Goal: Information Seeking & Learning: Check status

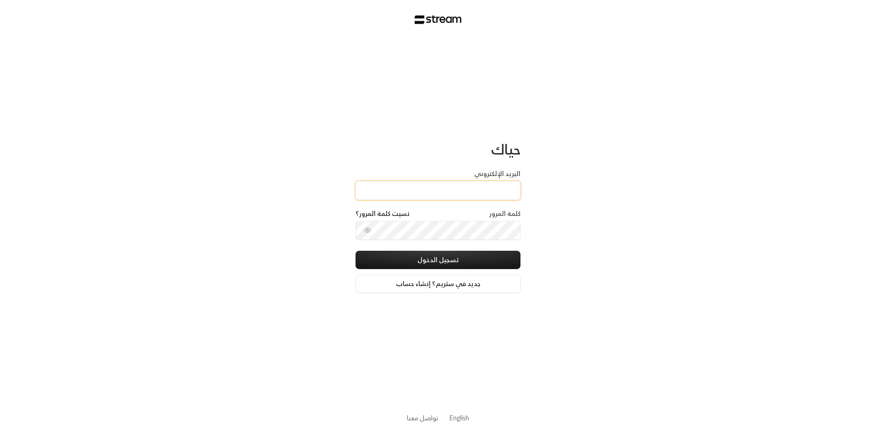
click at [457, 195] on input "البريد الإلكتروني" at bounding box center [438, 190] width 165 height 19
drag, startPoint x: 457, startPoint y: 195, endPoint x: 483, endPoint y: 188, distance: 26.3
click at [483, 188] on input "البريد الإلكتروني" at bounding box center [438, 190] width 165 height 19
click at [588, 143] on div "حياك البريد الإلكتروني كلمة المرور نسيت كلمة المرور؟ تسجيل الدخول جديد في ستريم…" at bounding box center [438, 220] width 876 height 441
click at [434, 184] on input "البريد الإلكتروني" at bounding box center [438, 190] width 165 height 19
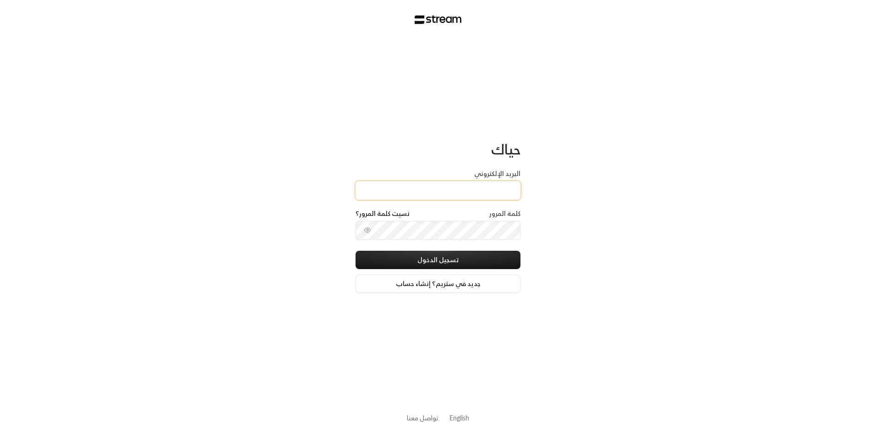
type input "Rahaf.rk22@gmail.com"
click at [442, 259] on button "تسجيل الدخول" at bounding box center [438, 260] width 165 height 18
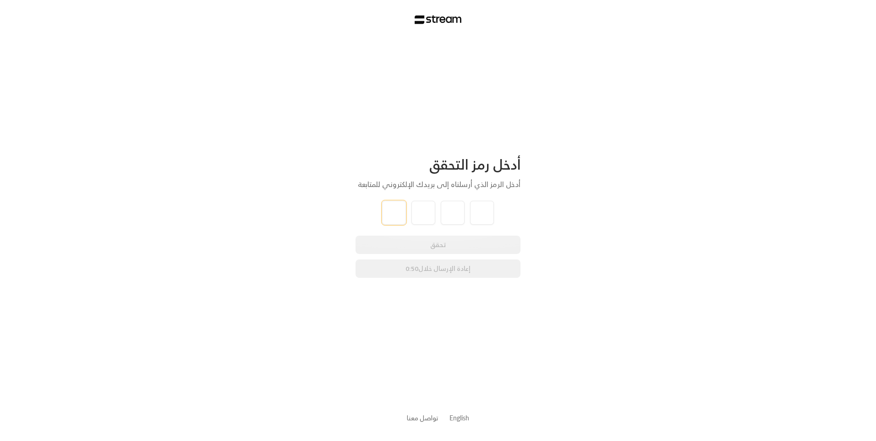
type input "8"
type input "1"
type input "7"
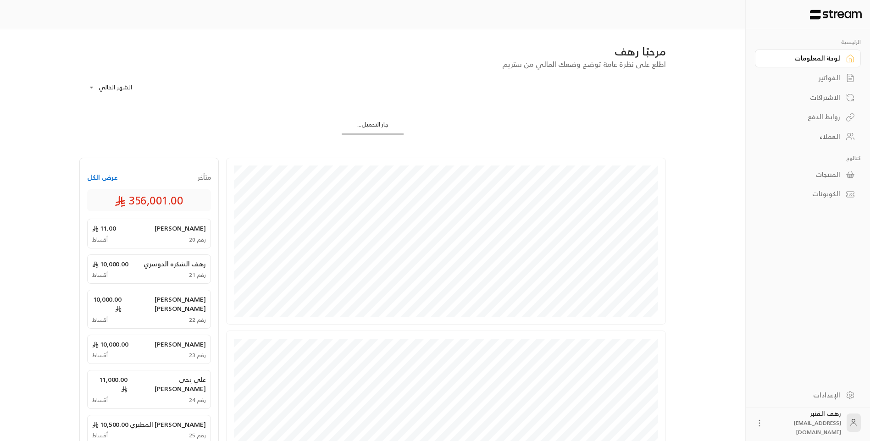
click at [832, 115] on div "روابط الدفع" at bounding box center [803, 116] width 74 height 9
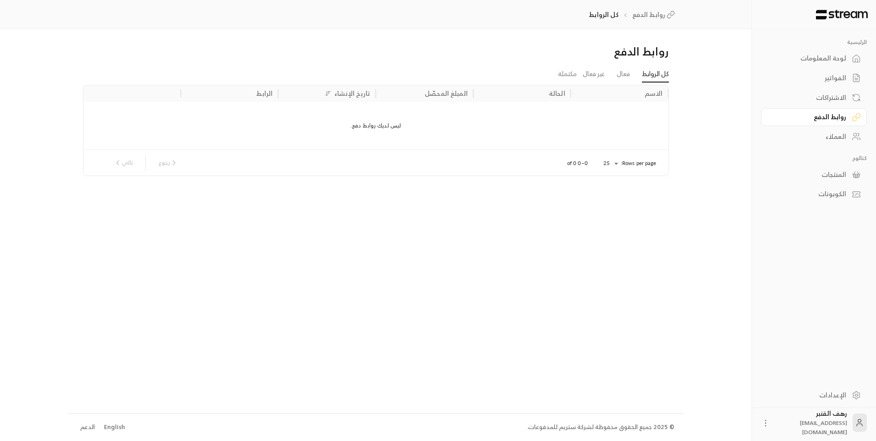
click at [832, 80] on div "الفواتير" at bounding box center [810, 77] width 74 height 9
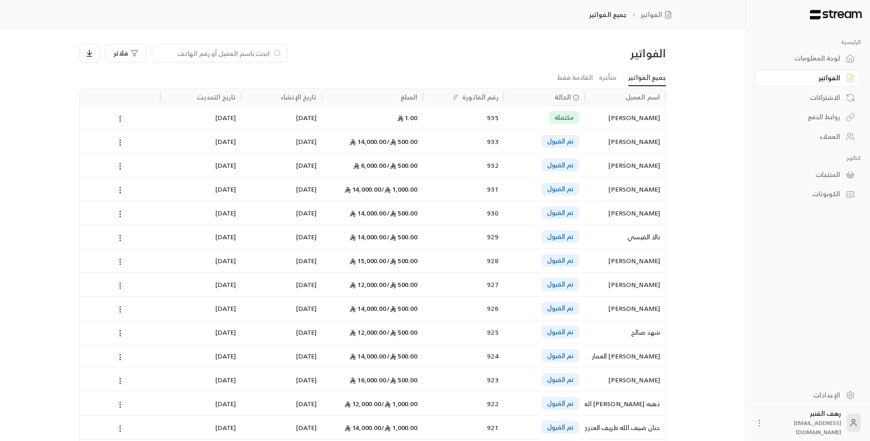
click at [249, 51] on input at bounding box center [214, 53] width 112 height 10
paste input "=+966531893256"
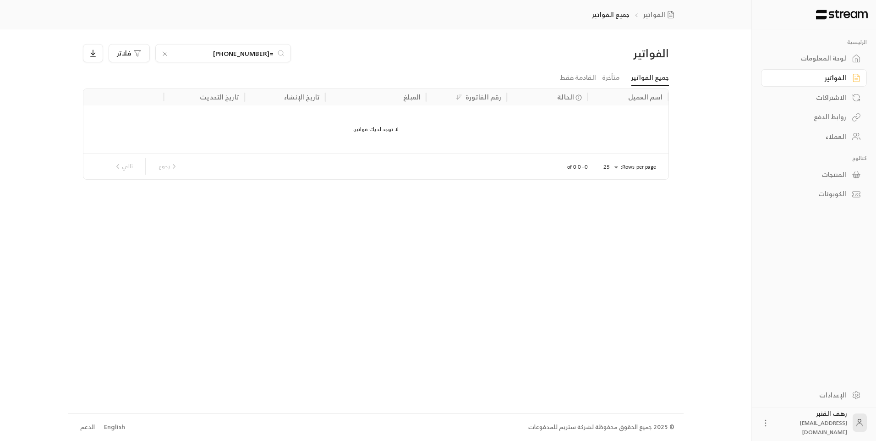
click at [265, 55] on input "=+966531893256" at bounding box center [223, 53] width 102 height 10
click at [270, 54] on input "=+966531893256" at bounding box center [223, 53] width 102 height 10
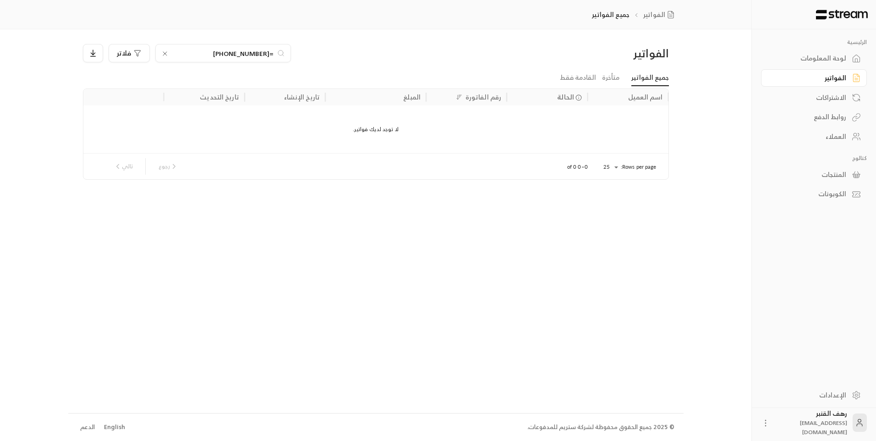
click at [270, 54] on input "=+966531893256" at bounding box center [223, 53] width 102 height 10
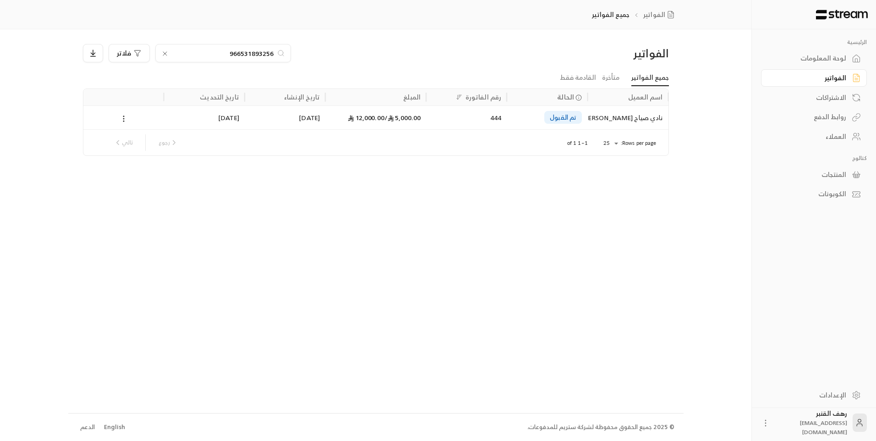
type input "966531893256"
click at [644, 116] on div "نادي صياح [PERSON_NAME]" at bounding box center [628, 117] width 70 height 23
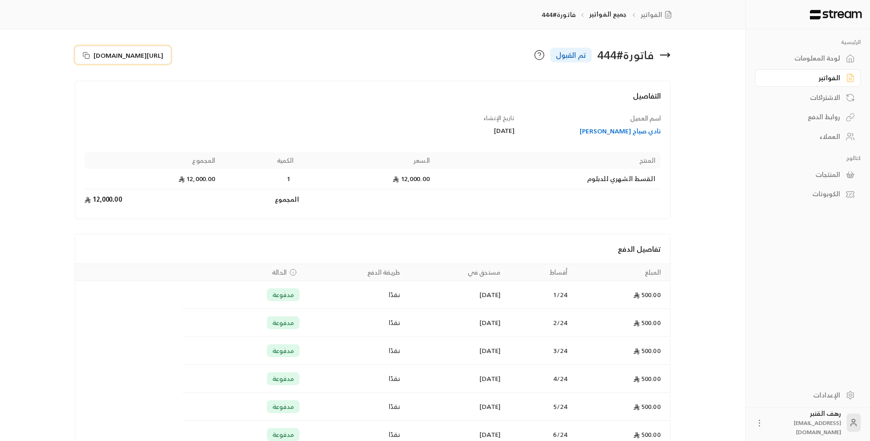
click at [85, 55] on icon at bounding box center [86, 55] width 7 height 7
drag, startPoint x: 809, startPoint y: 79, endPoint x: 794, endPoint y: 81, distance: 15.2
click at [809, 79] on div "الفواتير" at bounding box center [803, 77] width 74 height 9
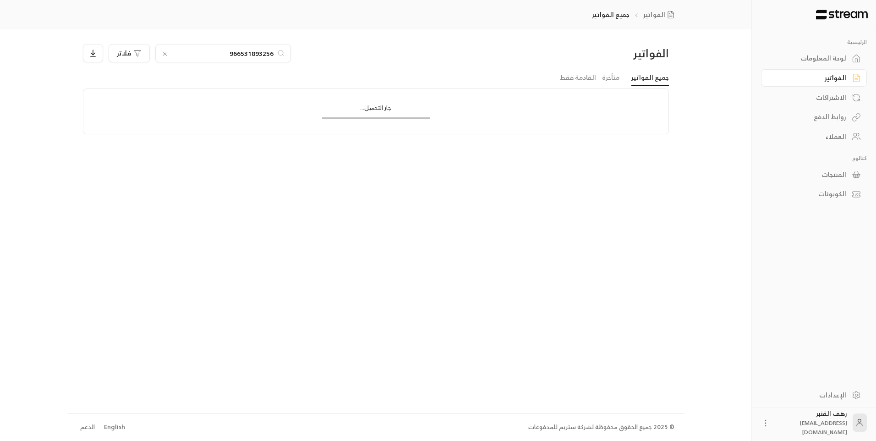
click at [167, 53] on icon at bounding box center [164, 53] width 7 height 7
click at [192, 54] on input at bounding box center [217, 53] width 112 height 10
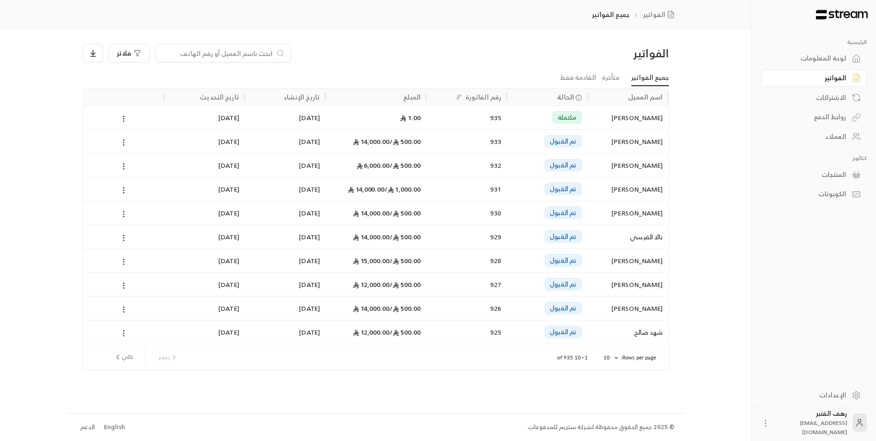
paste input "966550375552"
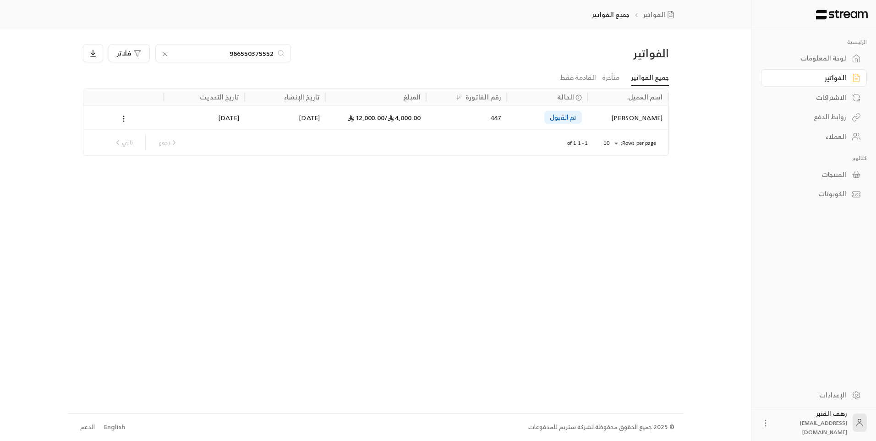
type input "966550375552"
click at [626, 123] on div "نورة مناحي عوض الحربي" at bounding box center [628, 117] width 70 height 23
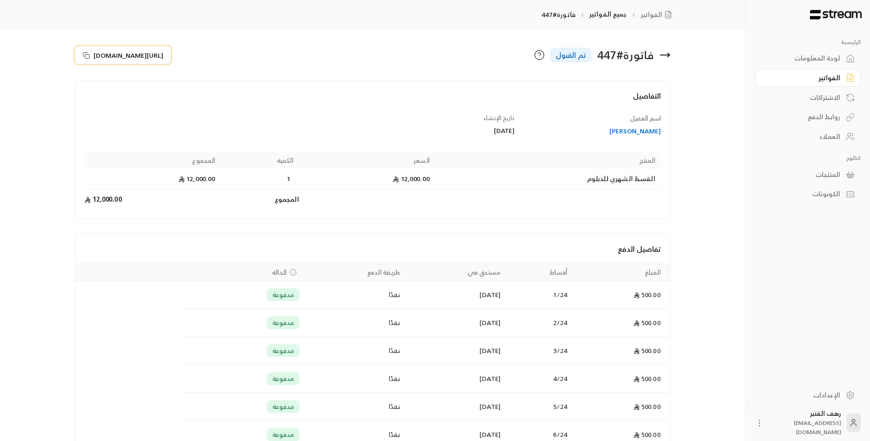
click at [83, 55] on icon at bounding box center [85, 54] width 4 height 4
